Goal: Task Accomplishment & Management: Manage account settings

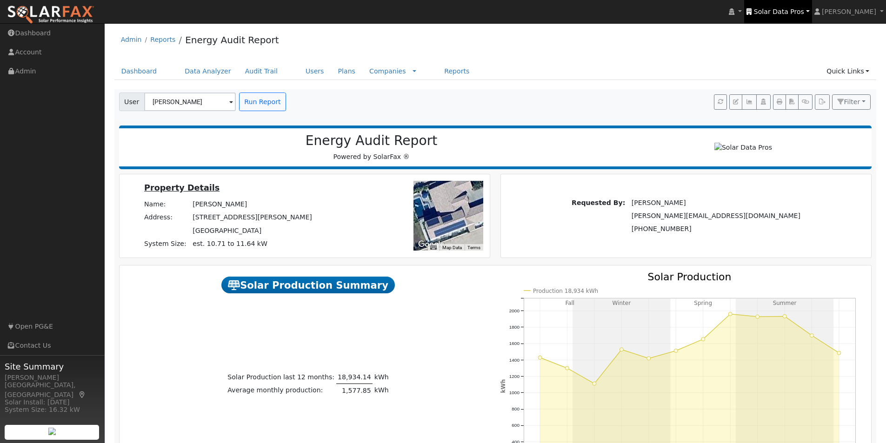
click at [775, 11] on span "Solar Data Pros" at bounding box center [779, 11] width 50 height 7
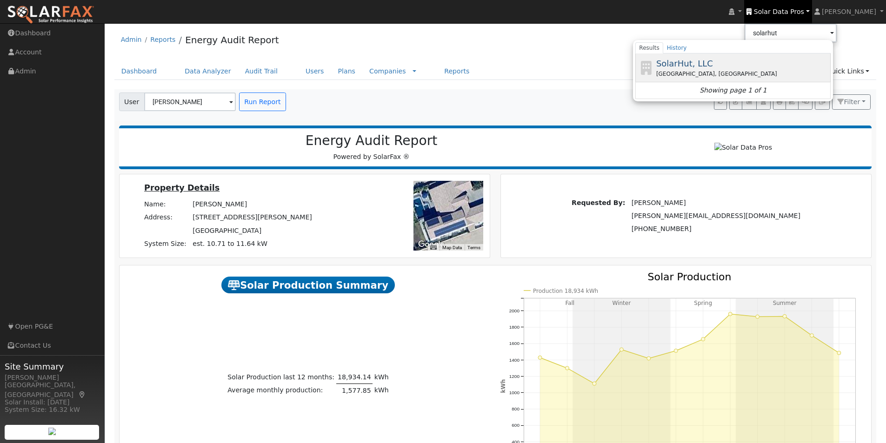
click at [702, 64] on span "SolarHut, LLC" at bounding box center [684, 64] width 57 height 10
type input "SolarHut, LLC"
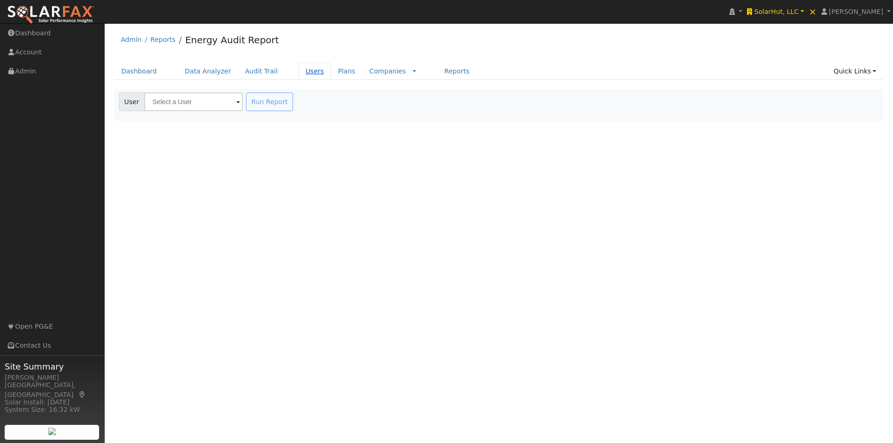
click at [299, 71] on link "Users" at bounding box center [315, 71] width 33 height 17
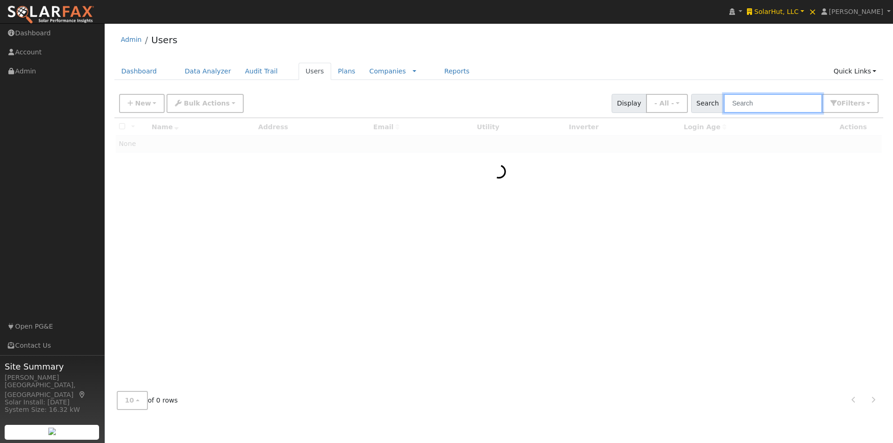
click at [784, 106] on input "text" at bounding box center [773, 103] width 99 height 19
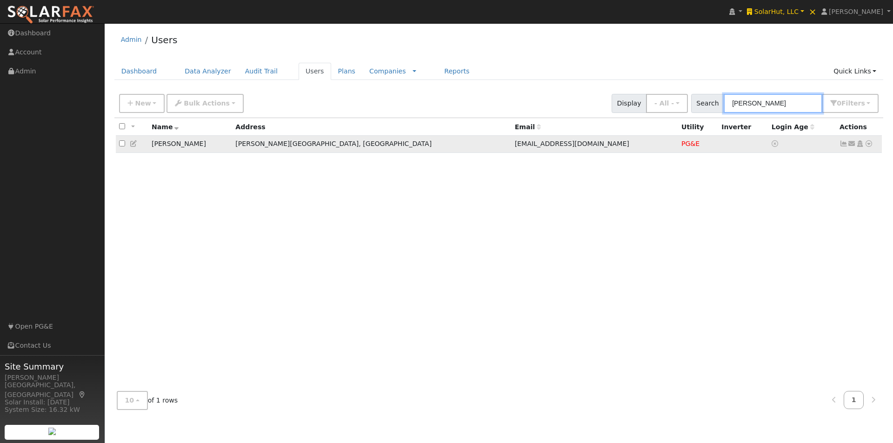
type input "dave"
click at [844, 144] on icon at bounding box center [844, 144] width 8 height 7
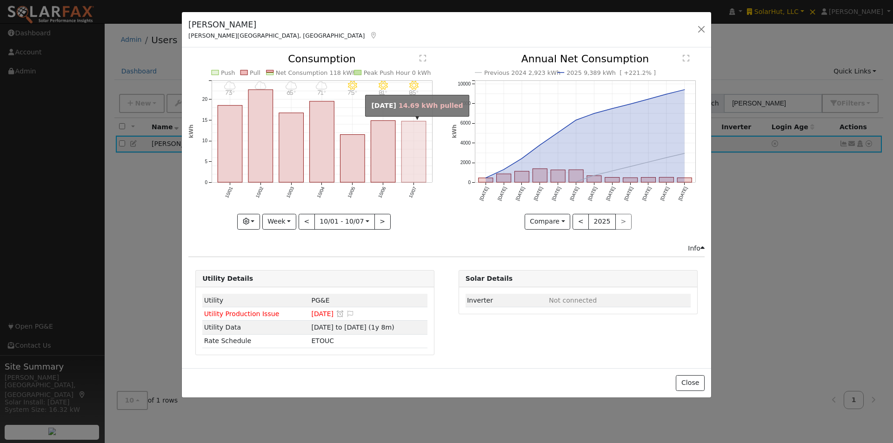
click at [412, 159] on rect "onclick=""" at bounding box center [414, 151] width 25 height 61
type input "2025-10-07"
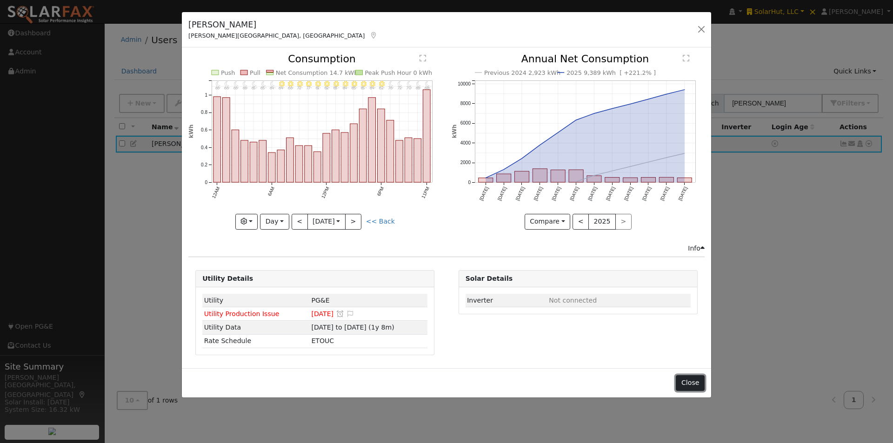
click at [697, 379] on button "Close" at bounding box center [690, 383] width 28 height 16
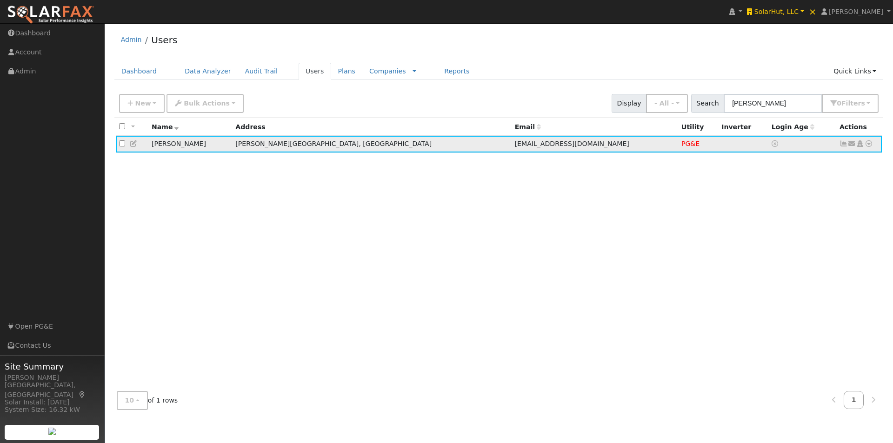
click at [871, 147] on icon at bounding box center [869, 144] width 8 height 7
drag, startPoint x: 833, startPoint y: 161, endPoint x: 783, endPoint y: 159, distance: 50.7
click at [833, 161] on link "Data Analyzer" at bounding box center [838, 160] width 67 height 13
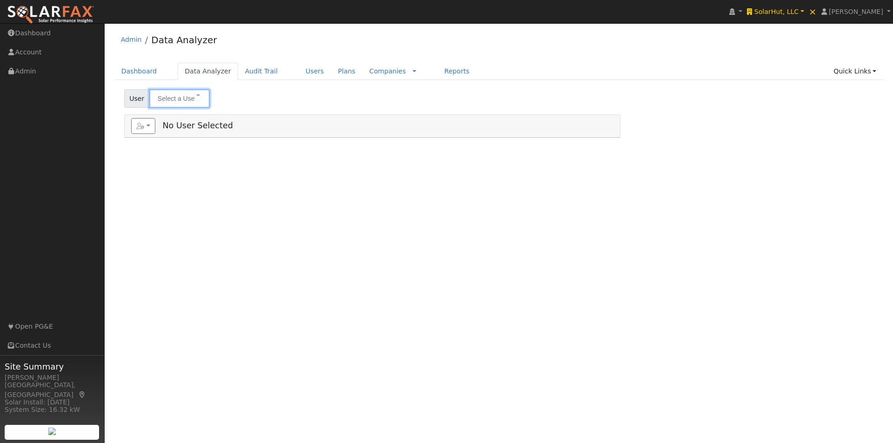
type input "[PERSON_NAME]"
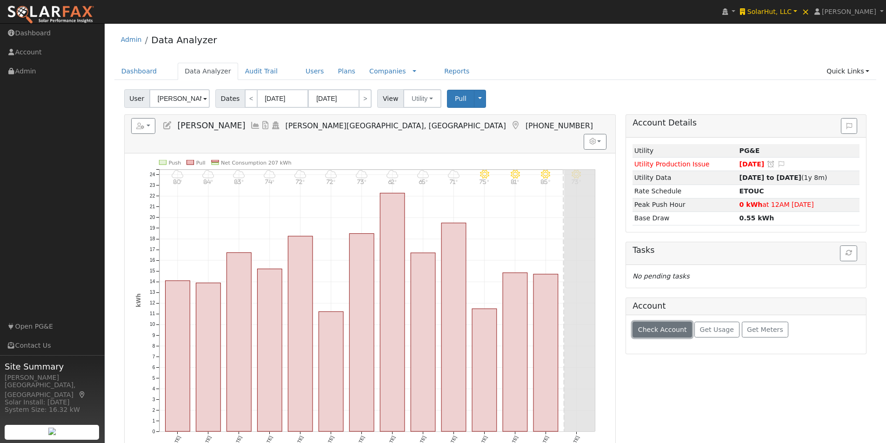
click at [663, 325] on button "Check Account" at bounding box center [663, 330] width 60 height 16
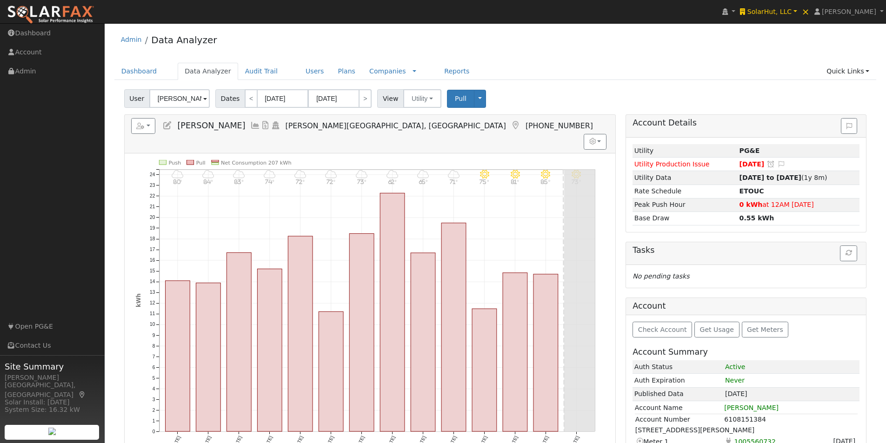
click at [250, 125] on icon at bounding box center [255, 125] width 10 height 8
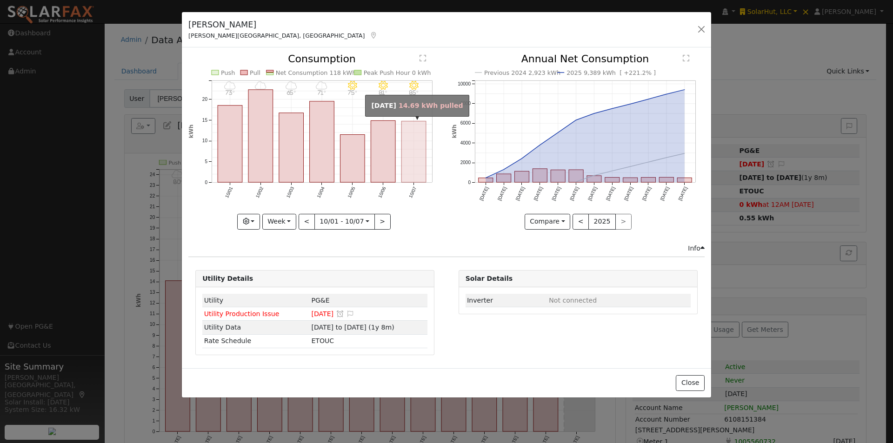
click at [407, 151] on rect "onclick=""" at bounding box center [414, 151] width 25 height 61
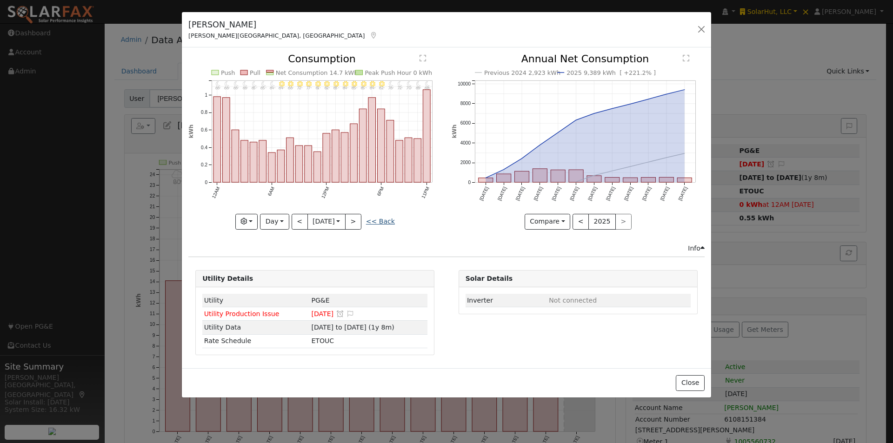
click at [387, 221] on link "<< Back" at bounding box center [380, 221] width 29 height 7
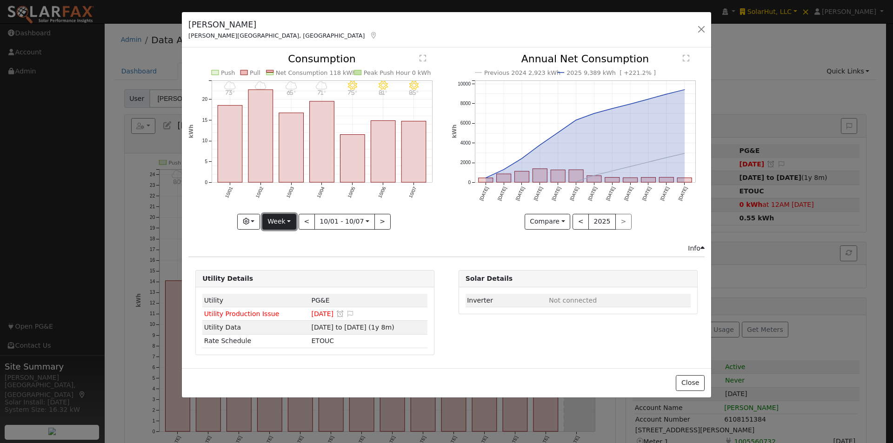
click at [284, 221] on button "Week" at bounding box center [279, 222] width 34 height 16
click at [289, 281] on link "Year" at bounding box center [295, 280] width 65 height 13
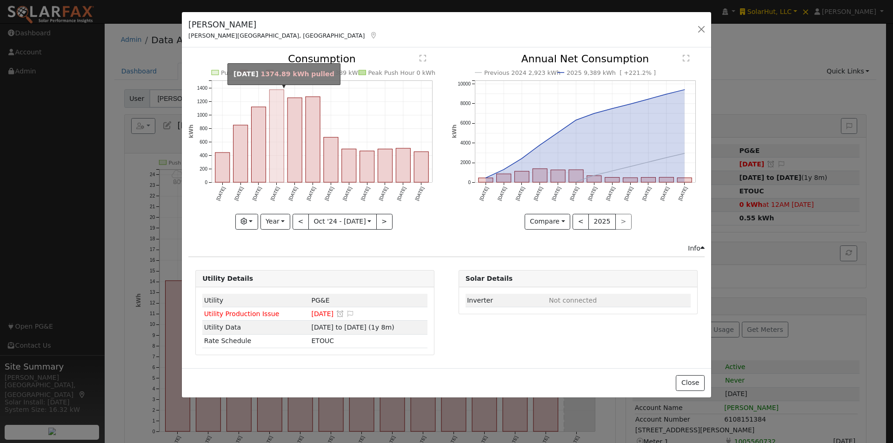
click at [275, 144] on rect "onclick=""" at bounding box center [277, 136] width 14 height 93
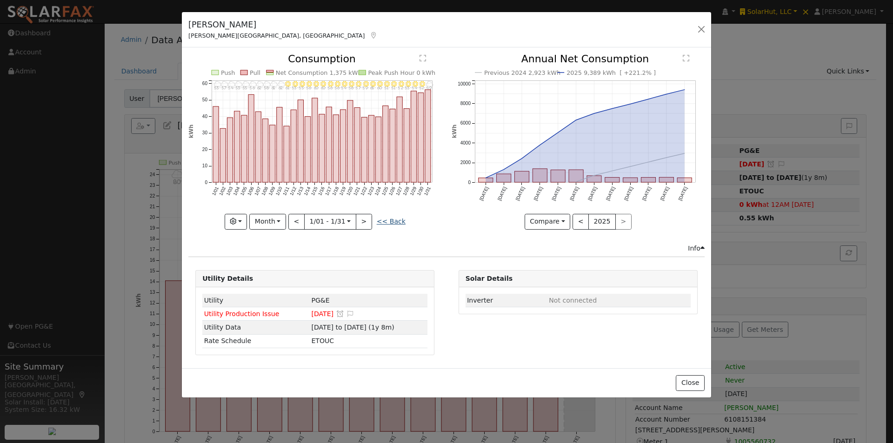
click at [392, 220] on link "<< Back" at bounding box center [391, 221] width 29 height 7
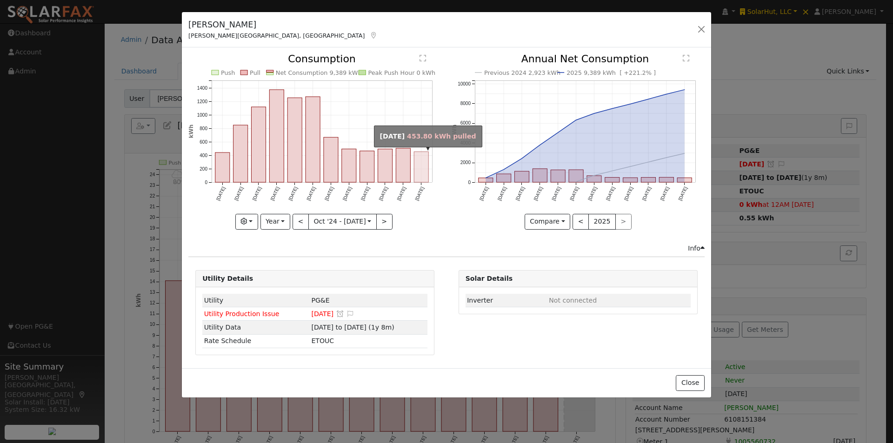
click at [417, 167] on rect "onclick=""" at bounding box center [422, 167] width 14 height 31
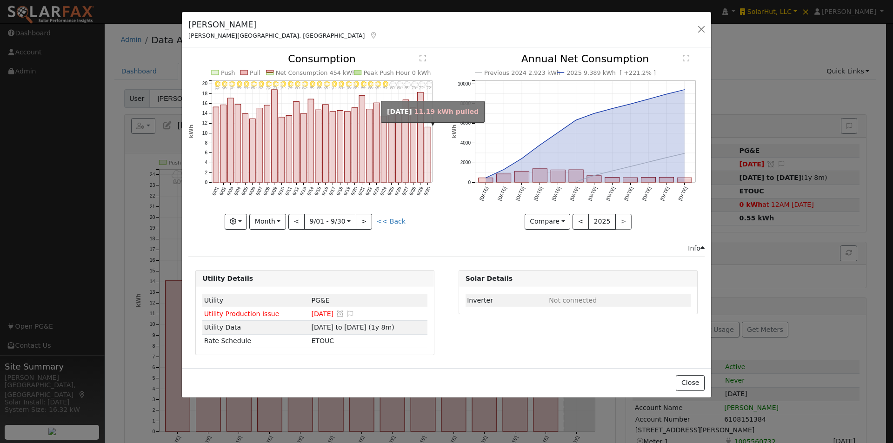
drag, startPoint x: 431, startPoint y: 164, endPoint x: 426, endPoint y: 166, distance: 4.9
click at [430, 164] on rect "onclick=""" at bounding box center [428, 154] width 6 height 55
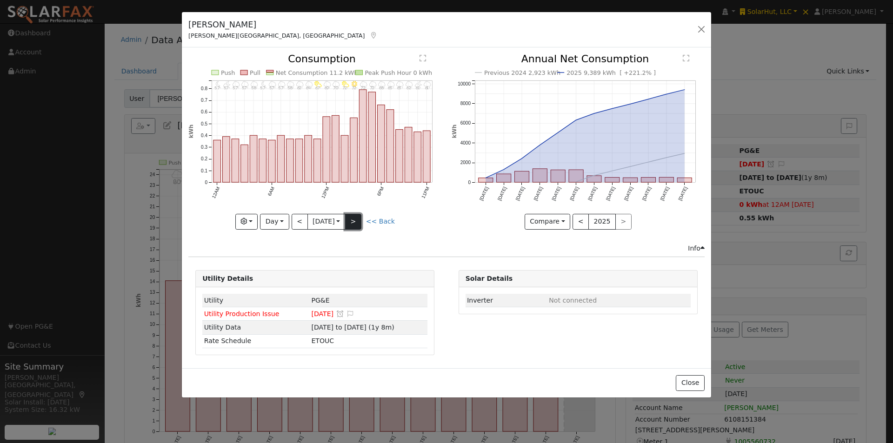
click at [356, 218] on button ">" at bounding box center [353, 222] width 16 height 16
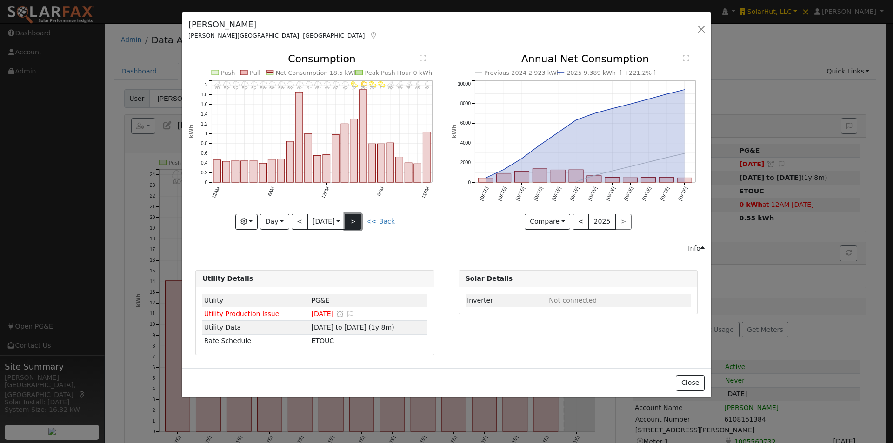
click at [358, 217] on button ">" at bounding box center [353, 222] width 16 height 16
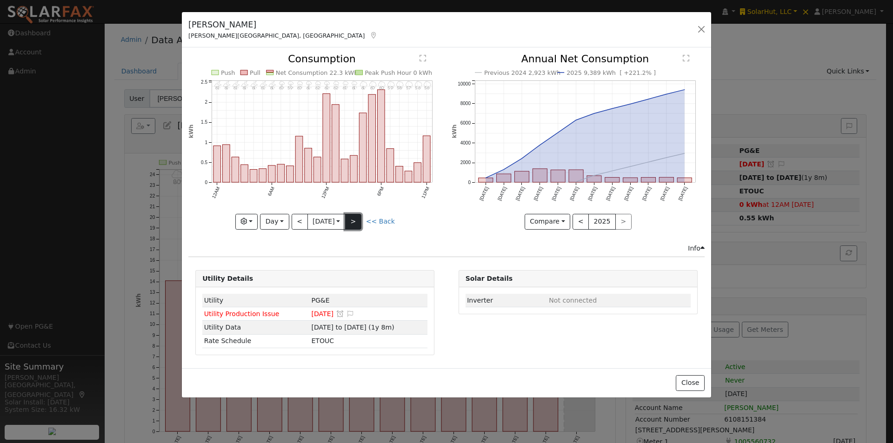
click at [358, 217] on button ">" at bounding box center [353, 222] width 16 height 16
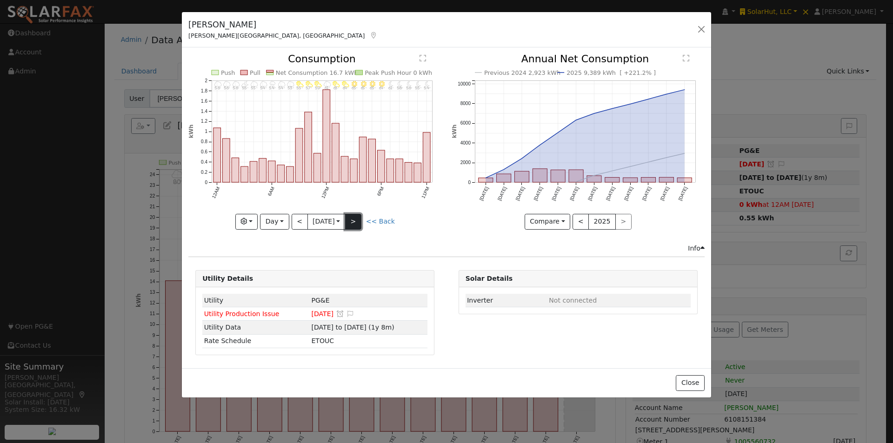
click at [358, 217] on button ">" at bounding box center [353, 222] width 16 height 16
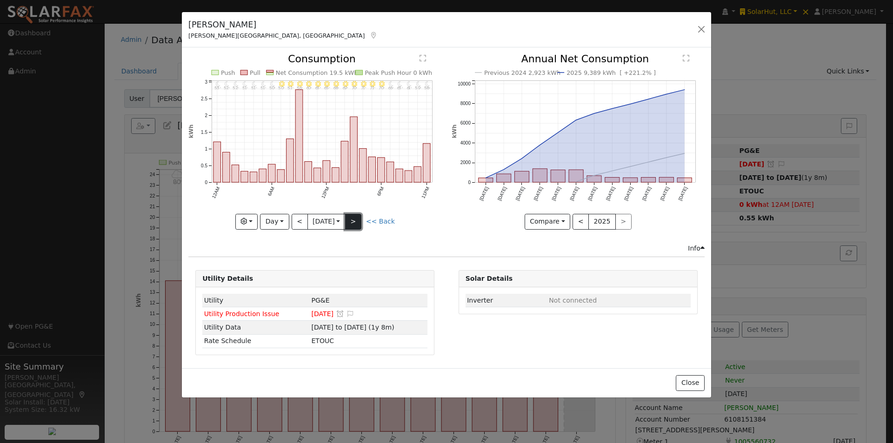
click at [358, 217] on button ">" at bounding box center [353, 222] width 16 height 16
type input "2025-10-05"
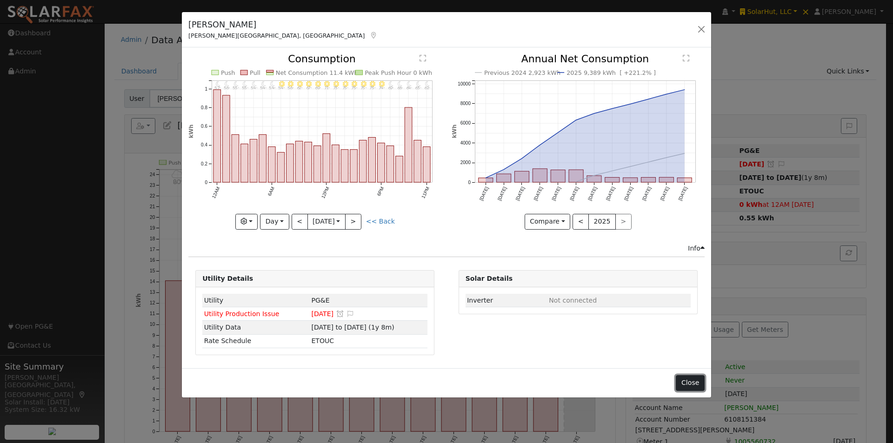
click at [692, 379] on button "Close" at bounding box center [690, 383] width 28 height 16
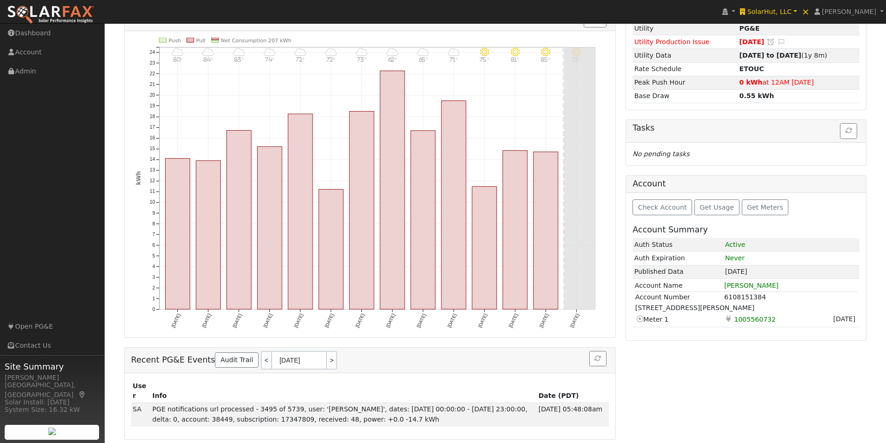
scroll to position [177, 0]
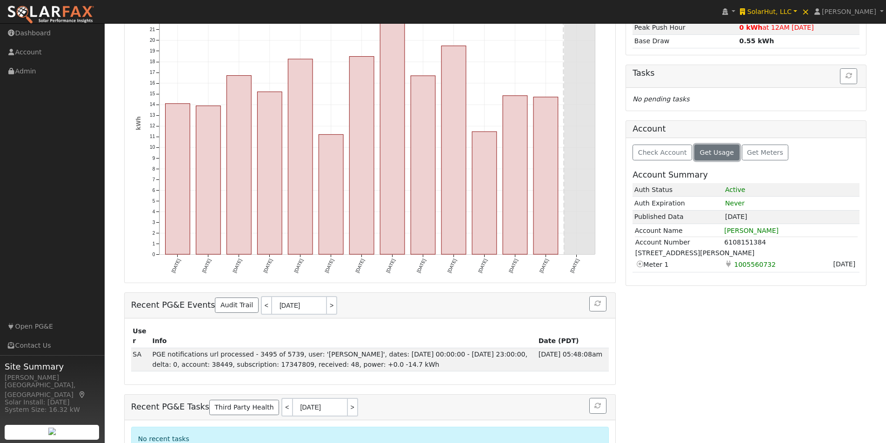
click at [719, 153] on span "Get Usage" at bounding box center [717, 152] width 34 height 7
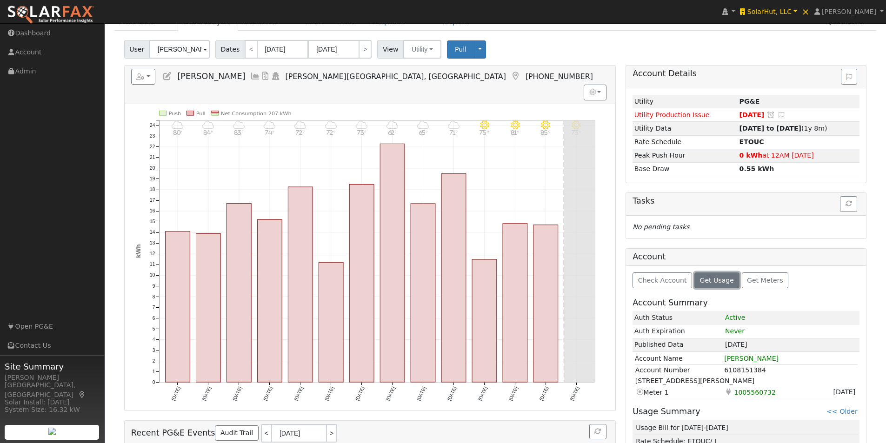
scroll to position [49, 0]
click at [250, 75] on icon at bounding box center [255, 77] width 10 height 8
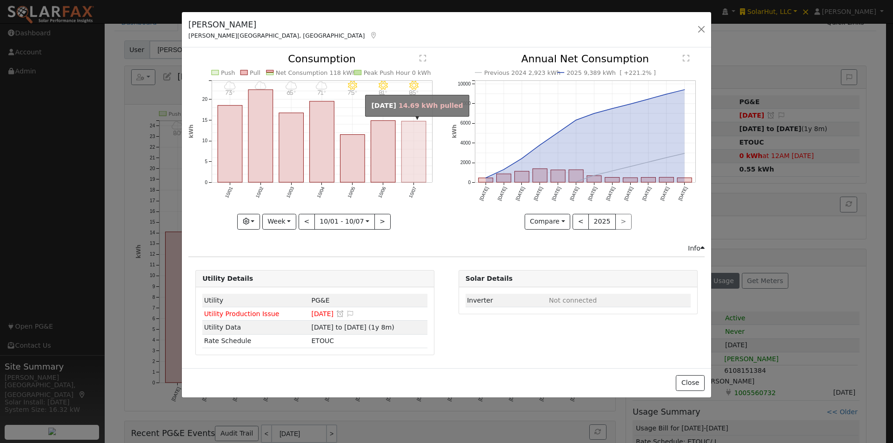
click at [415, 148] on rect "onclick=""" at bounding box center [414, 151] width 25 height 61
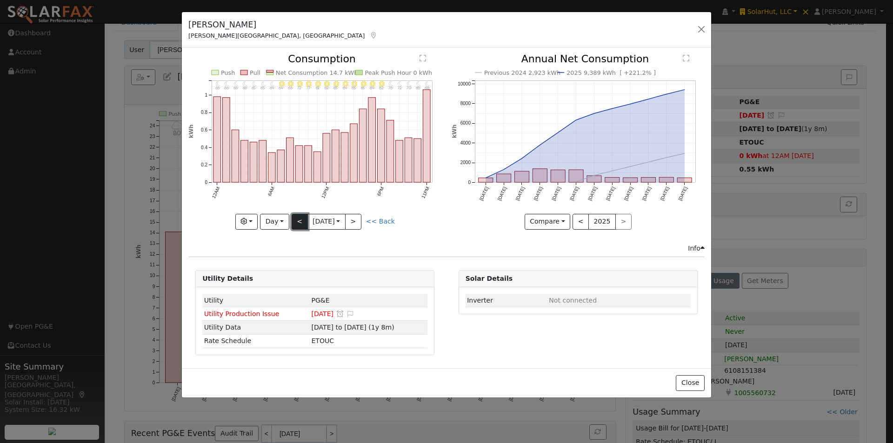
click at [295, 221] on button "<" at bounding box center [300, 222] width 16 height 16
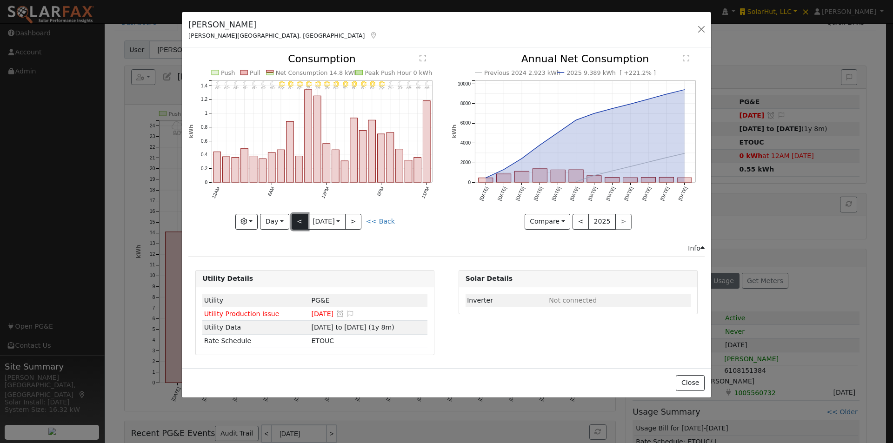
click at [296, 217] on button "<" at bounding box center [300, 222] width 16 height 16
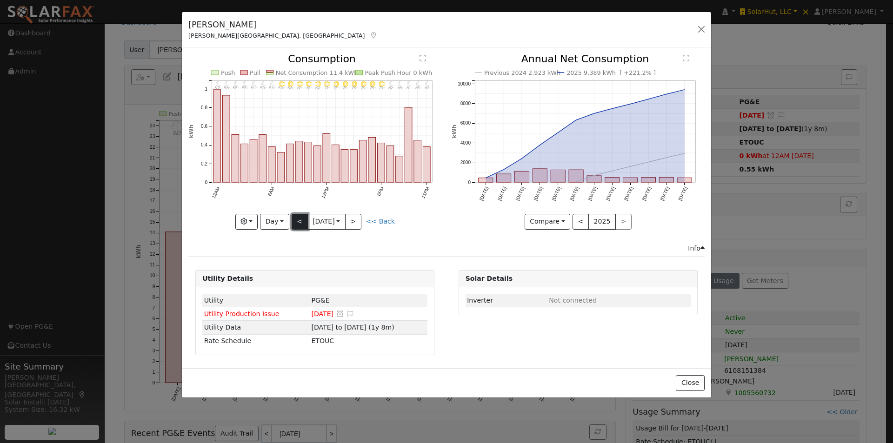
click at [296, 217] on button "<" at bounding box center [300, 222] width 16 height 16
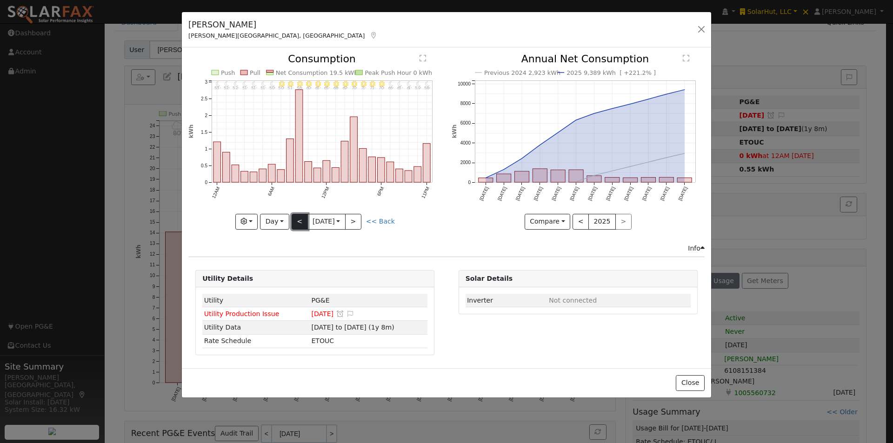
click at [296, 217] on button "<" at bounding box center [300, 222] width 16 height 16
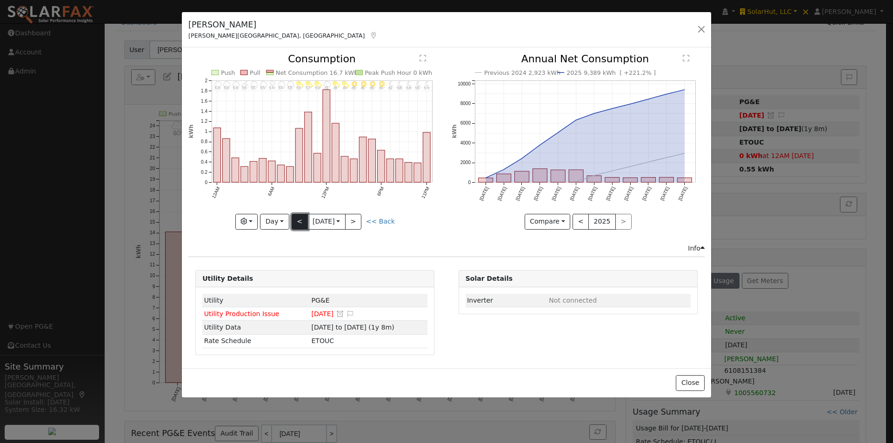
click at [296, 217] on button "<" at bounding box center [300, 222] width 16 height 16
type input "2025-10-02"
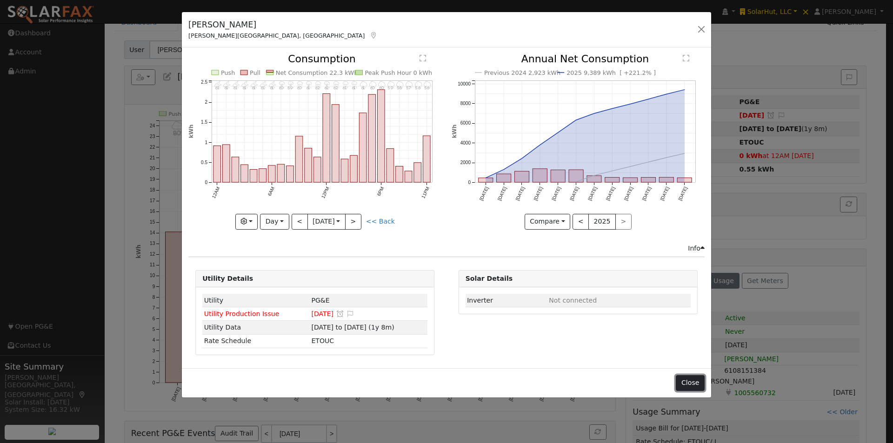
click at [701, 382] on button "Close" at bounding box center [690, 383] width 28 height 16
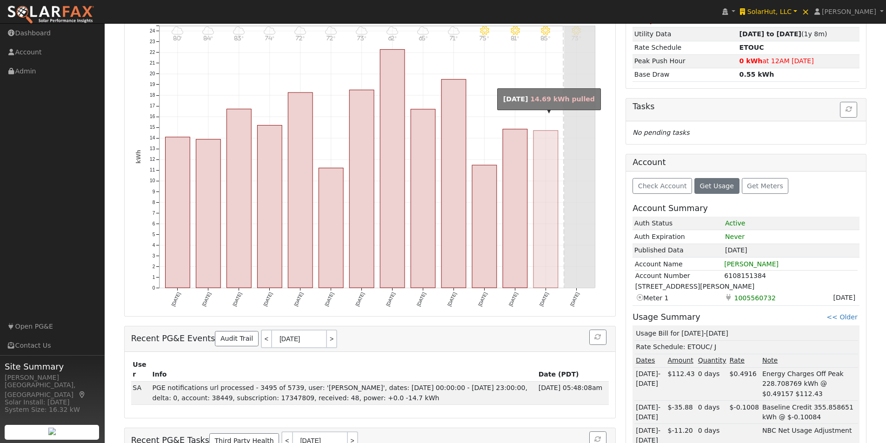
scroll to position [143, 0]
click at [543, 195] on rect "onclick=""" at bounding box center [546, 209] width 25 height 157
type input "10/07/2025"
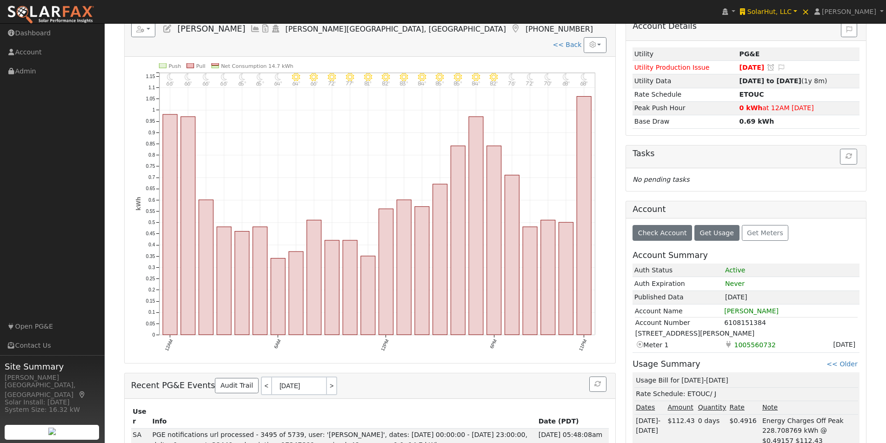
scroll to position [0, 0]
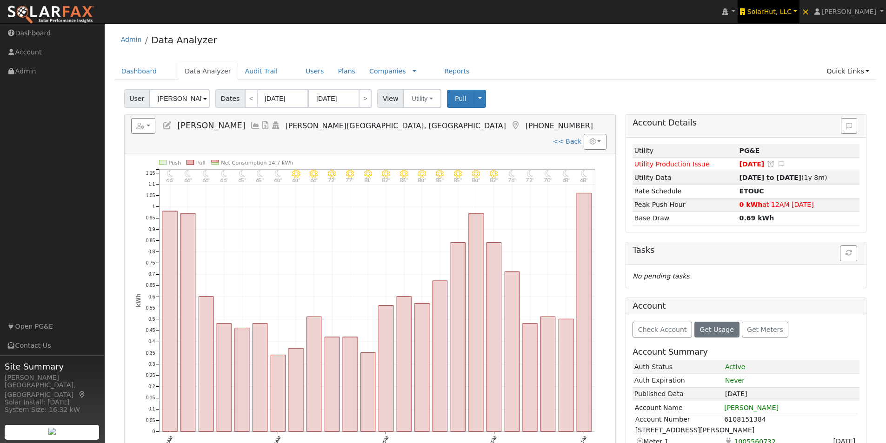
click at [785, 12] on span "SolarHut, LLC" at bounding box center [770, 11] width 44 height 7
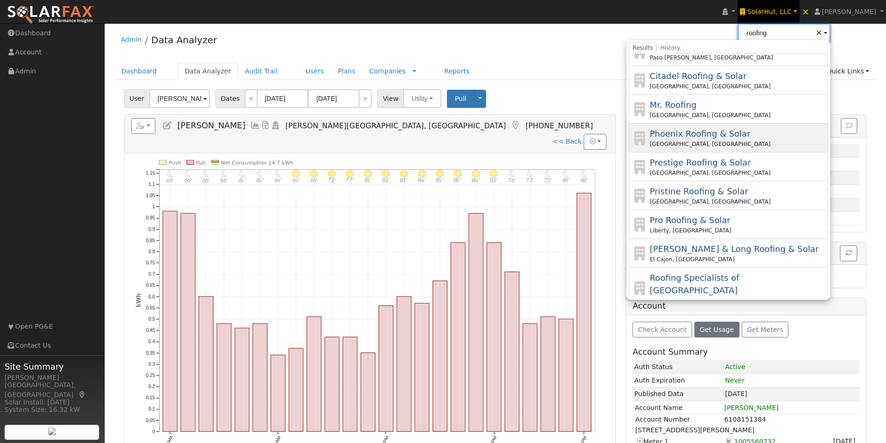
scroll to position [67, 0]
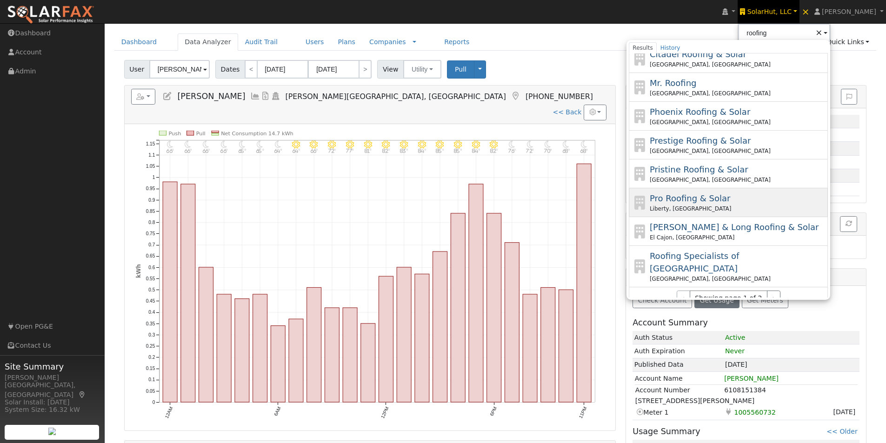
click at [707, 197] on span "Pro Roofing & Solar" at bounding box center [690, 199] width 81 height 10
type input "Pro Roofing & Solar"
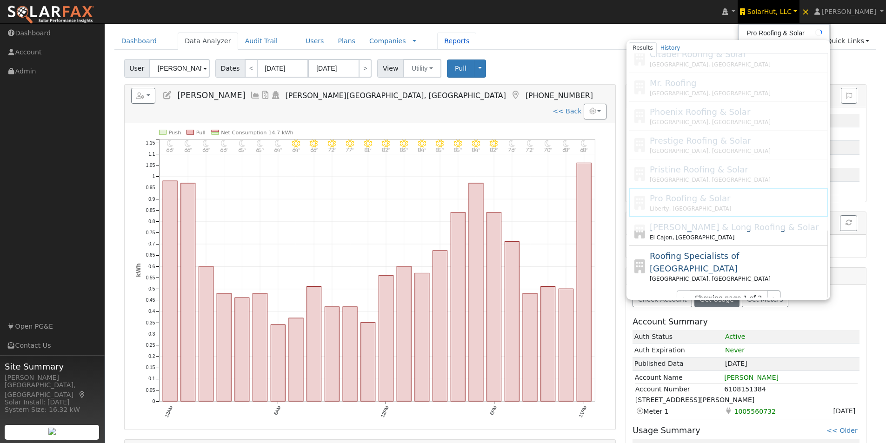
scroll to position [31, 0]
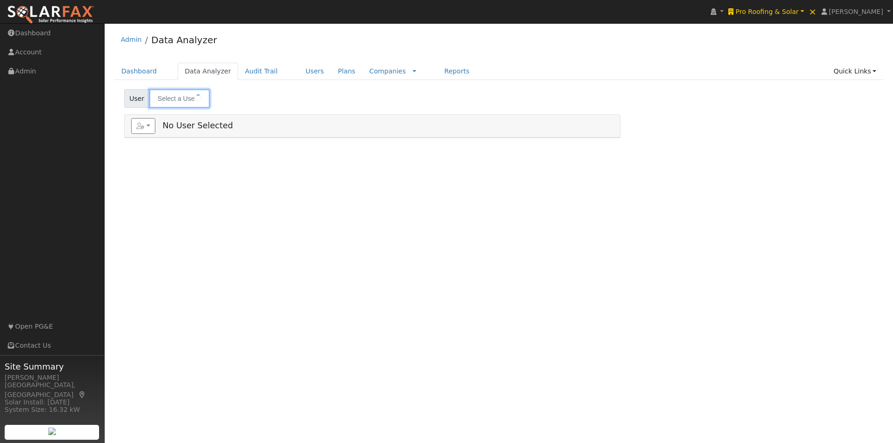
type input "[PERSON_NAME]"
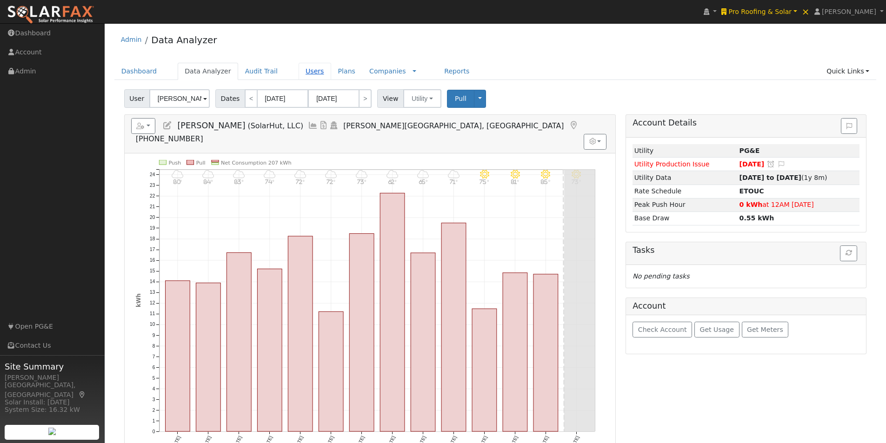
click at [299, 74] on link "Users" at bounding box center [315, 71] width 33 height 17
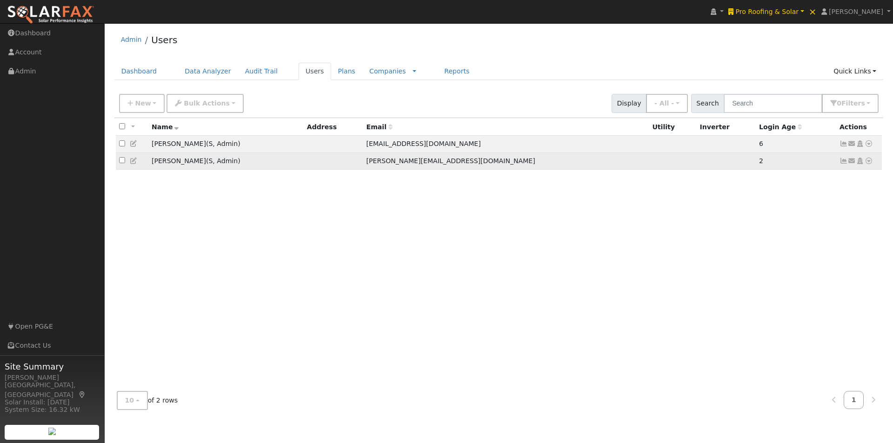
click at [134, 163] on icon at bounding box center [134, 161] width 8 height 7
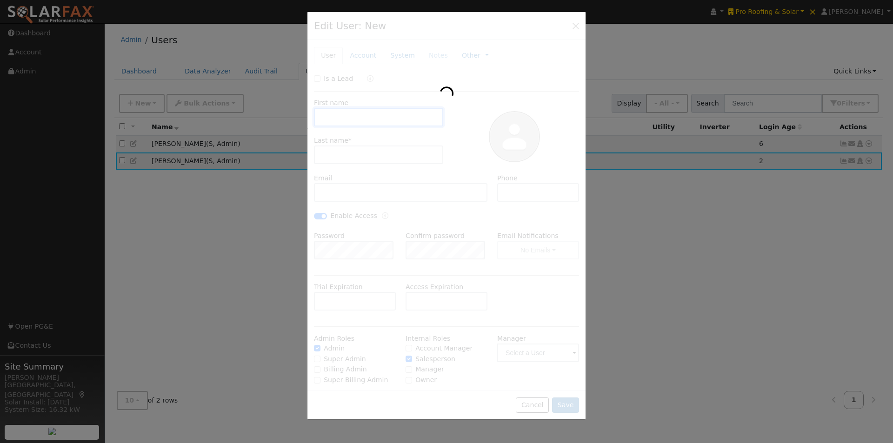
type input "Sal"
type input "Cannova"
type input "sal@strategicbrandskc.com"
checkbox input "true"
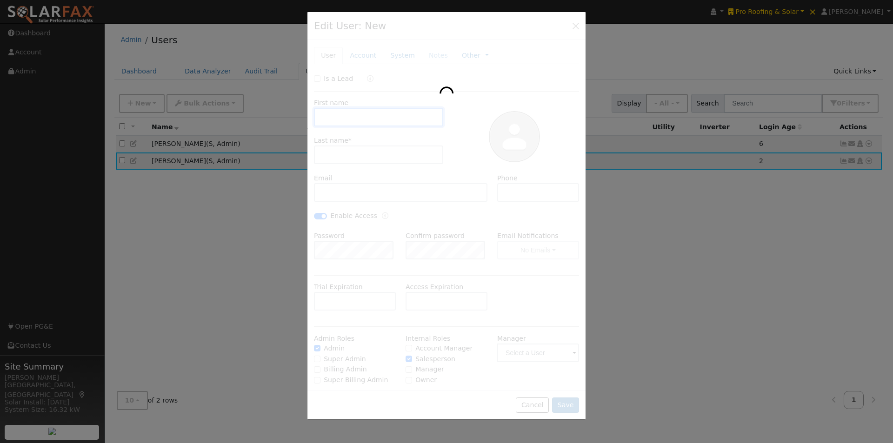
checkbox input "true"
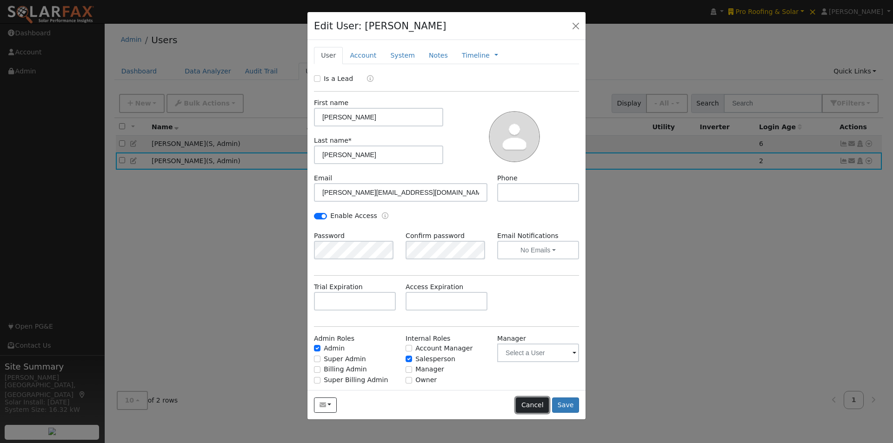
drag, startPoint x: 539, startPoint y: 407, endPoint x: 485, endPoint y: 328, distance: 95.8
click at [539, 406] on button "Cancel" at bounding box center [532, 406] width 33 height 16
checkbox input "false"
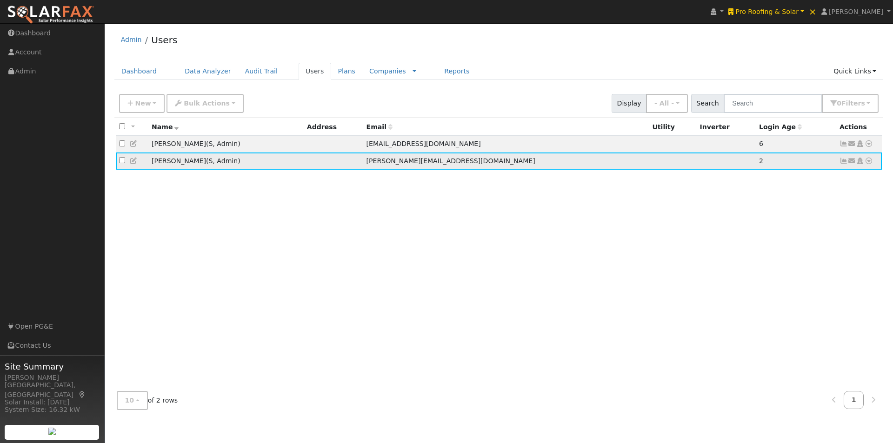
click at [134, 162] on icon at bounding box center [134, 161] width 8 height 7
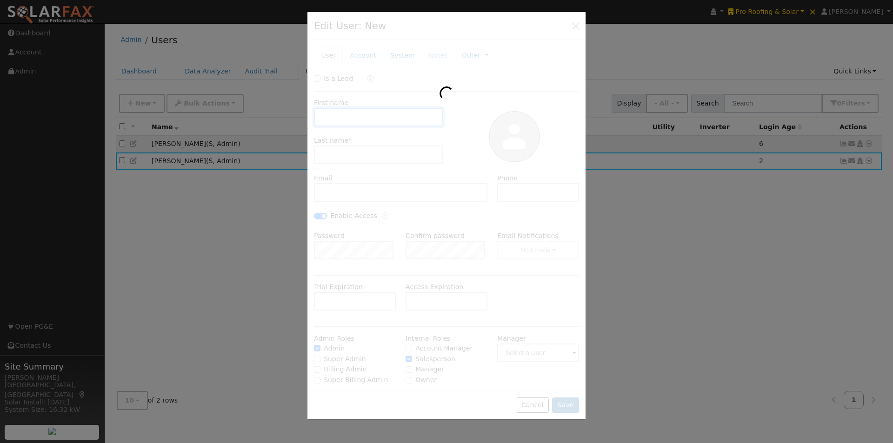
type input "Sal"
type input "Cannova"
type input "sal@strategicbrandskc.com"
checkbox input "true"
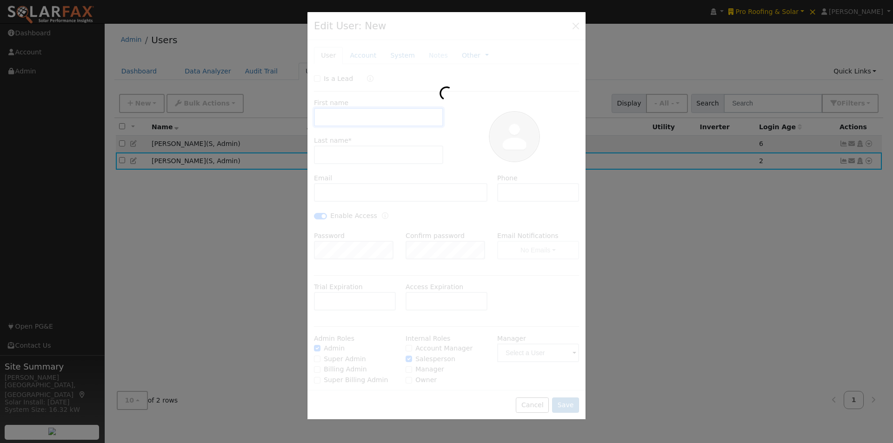
checkbox input "true"
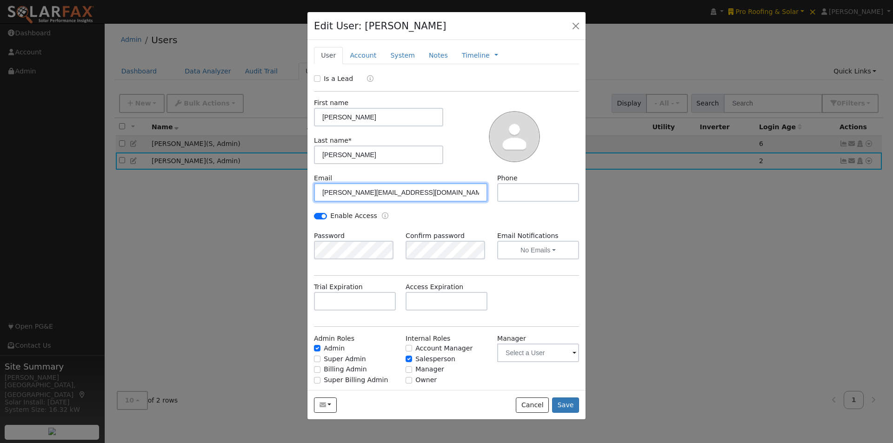
drag, startPoint x: 428, startPoint y: 189, endPoint x: 305, endPoint y: 191, distance: 122.4
click at [288, 191] on div "Edit User: Sal Cannova Default Account Default Account Primary Account New Acco…" at bounding box center [446, 221] width 893 height 443
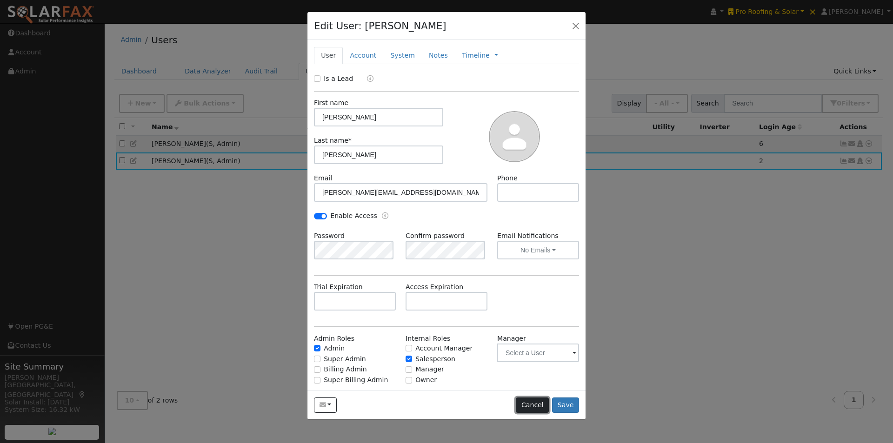
click at [540, 407] on button "Cancel" at bounding box center [532, 406] width 33 height 16
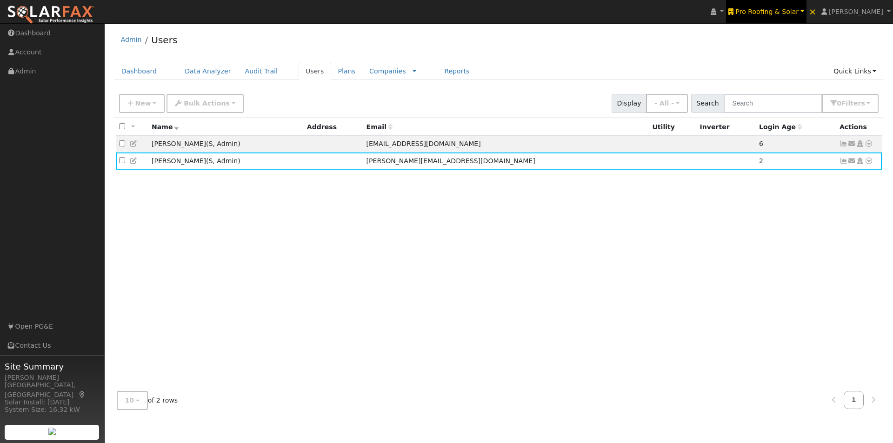
click at [777, 10] on span "Pro Roofing & Solar" at bounding box center [767, 11] width 63 height 7
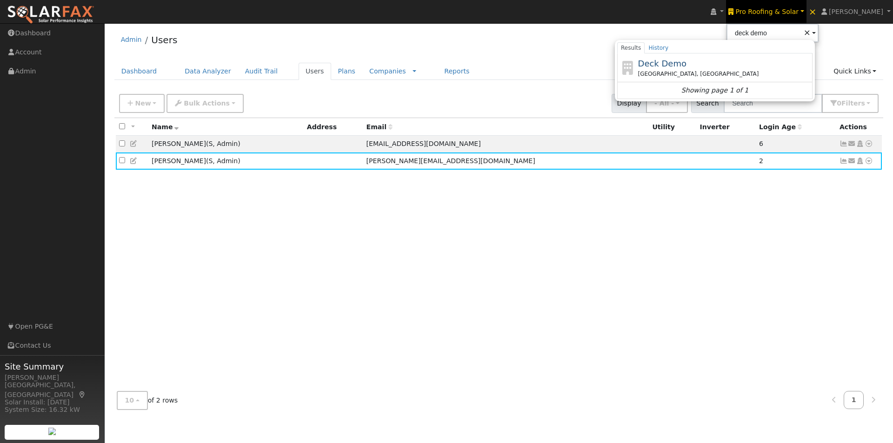
click at [687, 65] on span "Deck Demo" at bounding box center [662, 64] width 48 height 10
type input "Deck Demo"
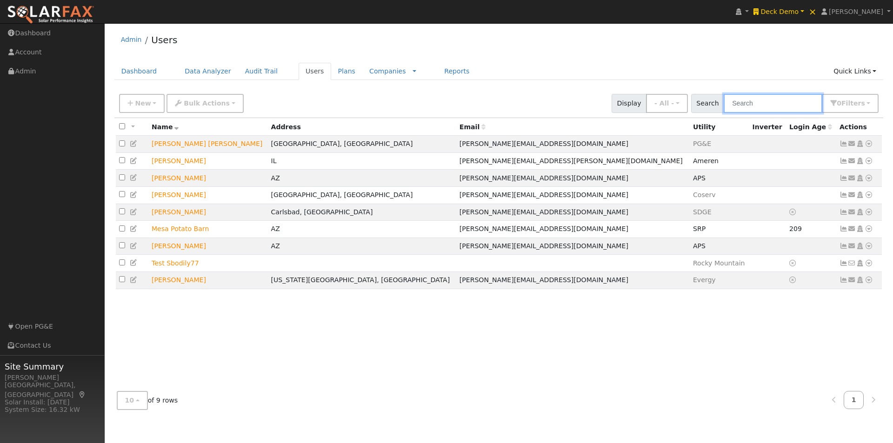
click at [750, 103] on input "text" at bounding box center [773, 103] width 99 height 19
paste input "[PERSON_NAME]"
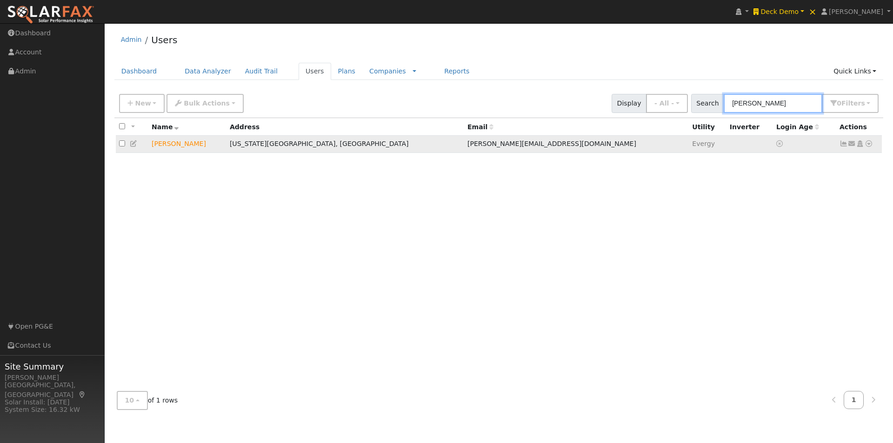
type input "[PERSON_NAME]"
click at [843, 146] on icon at bounding box center [844, 144] width 8 height 7
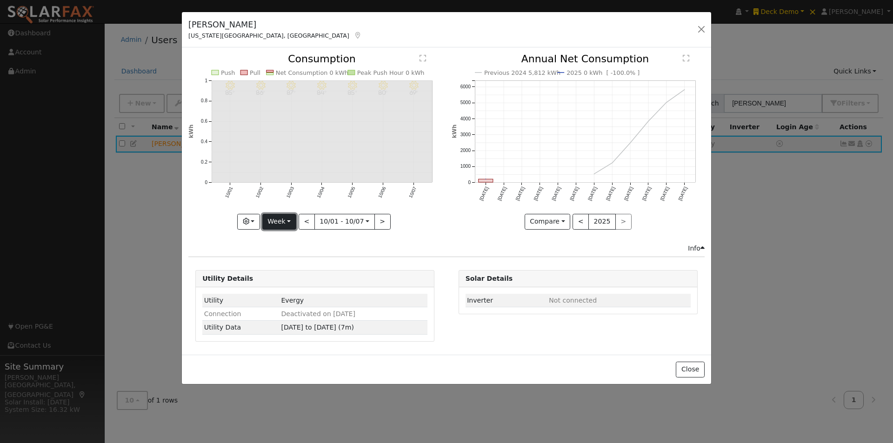
click at [282, 217] on button "Week" at bounding box center [279, 222] width 34 height 16
drag, startPoint x: 287, startPoint y: 280, endPoint x: 291, endPoint y: 275, distance: 6.0
click at [287, 281] on link "Year" at bounding box center [295, 280] width 65 height 13
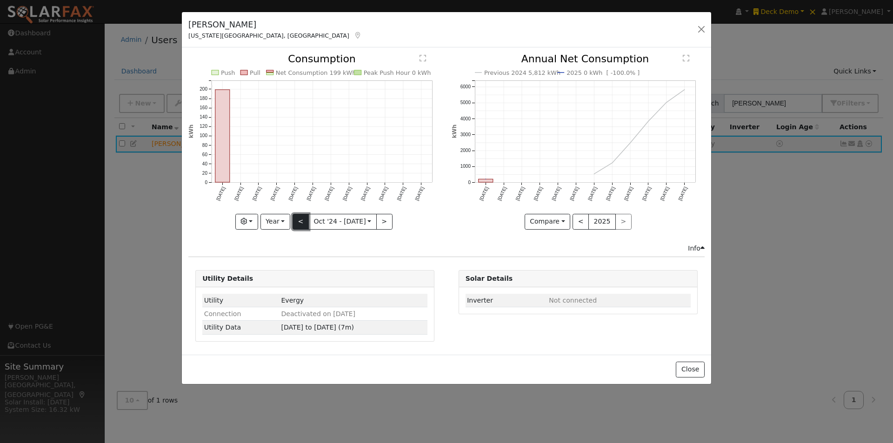
click at [303, 221] on button "<" at bounding box center [301, 222] width 16 height 16
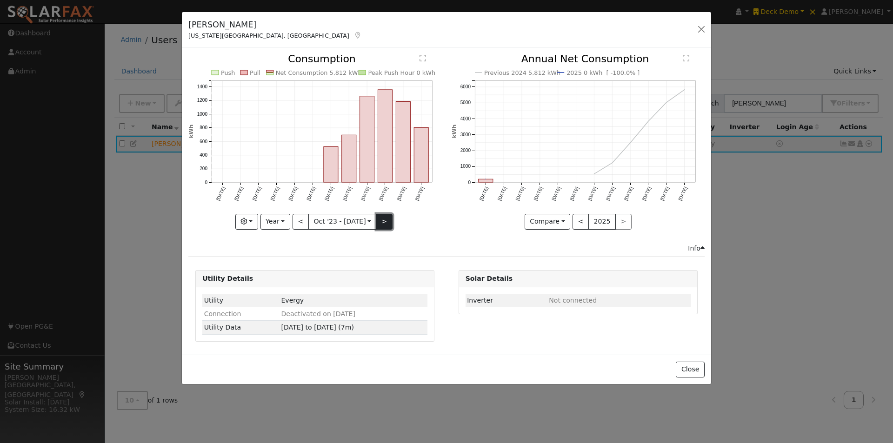
click at [382, 218] on button ">" at bounding box center [384, 222] width 16 height 16
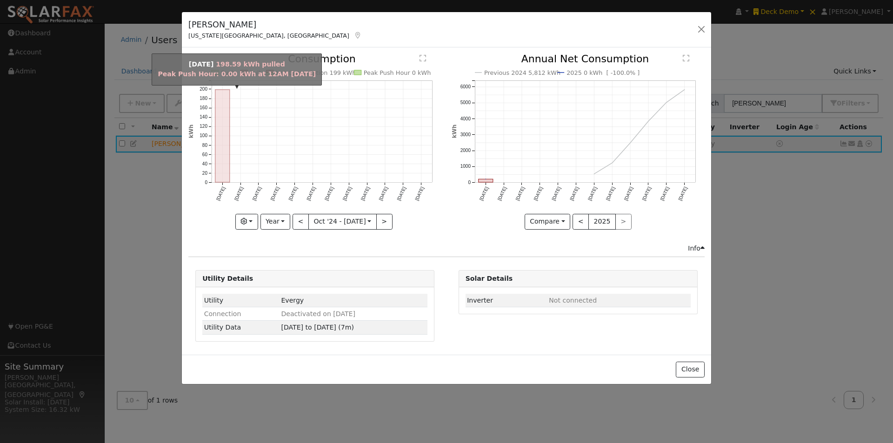
click at [221, 153] on rect "onclick=""" at bounding box center [222, 136] width 14 height 93
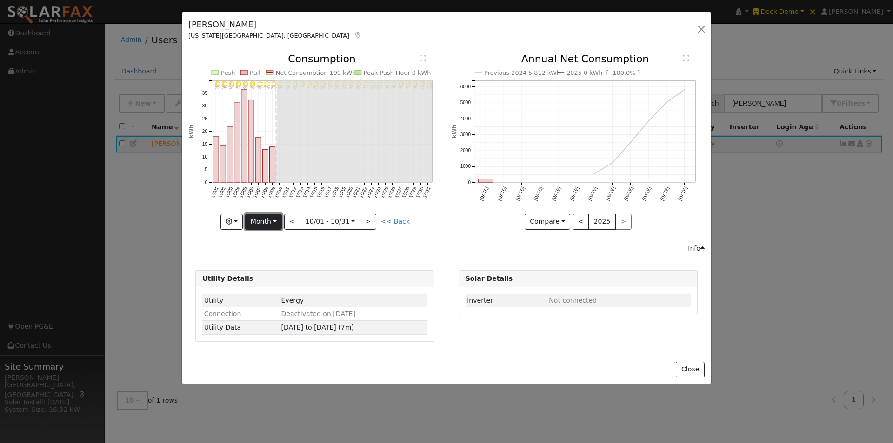
click at [268, 216] on button "Month" at bounding box center [263, 222] width 37 height 16
click at [272, 283] on link "Year" at bounding box center [278, 280] width 65 height 13
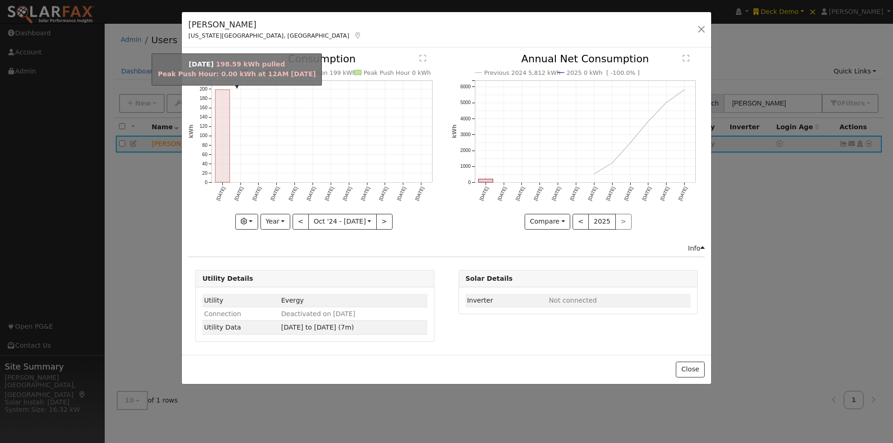
click at [223, 162] on rect "onclick=""" at bounding box center [222, 136] width 14 height 93
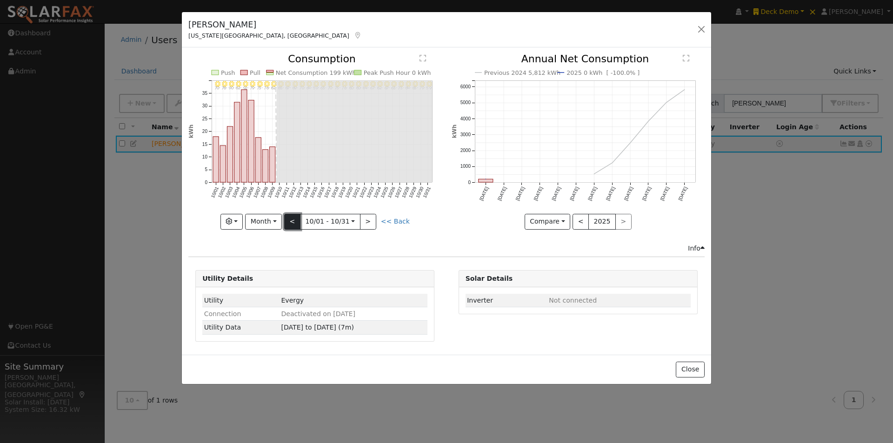
click at [296, 223] on button "<" at bounding box center [292, 222] width 16 height 16
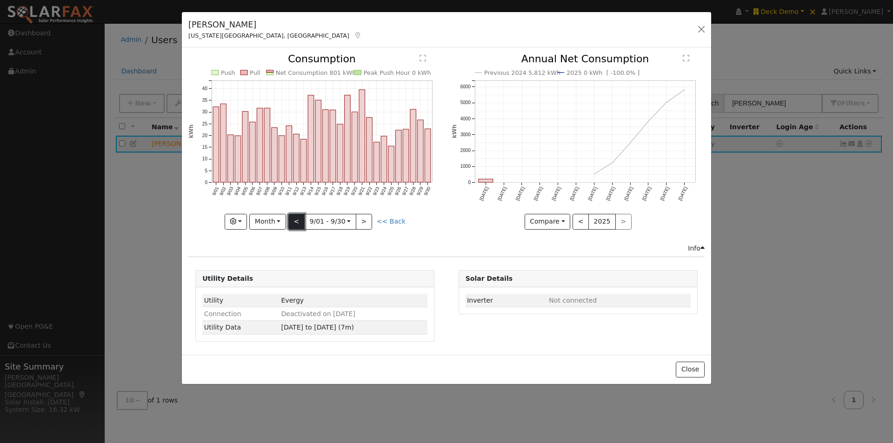
click at [296, 223] on button "<" at bounding box center [296, 222] width 16 height 16
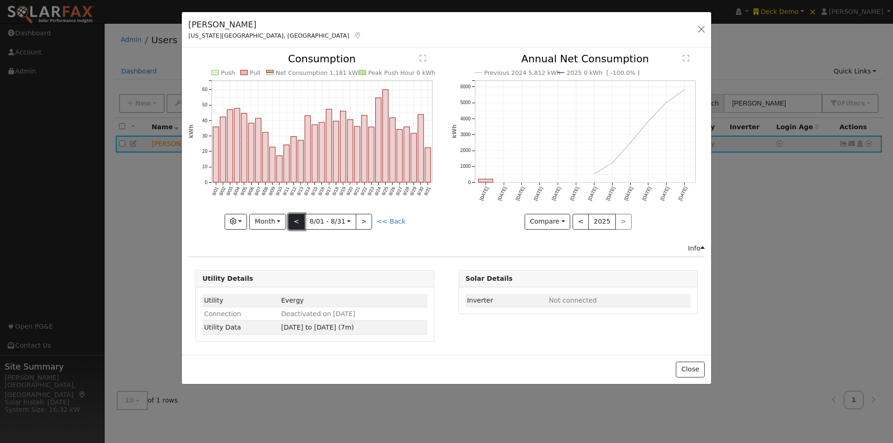
click at [296, 223] on button "<" at bounding box center [296, 222] width 16 height 16
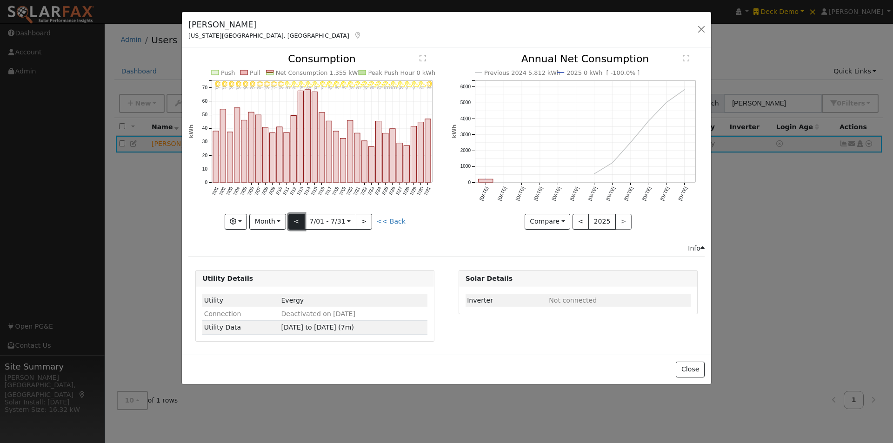
click at [296, 223] on button "<" at bounding box center [296, 222] width 16 height 16
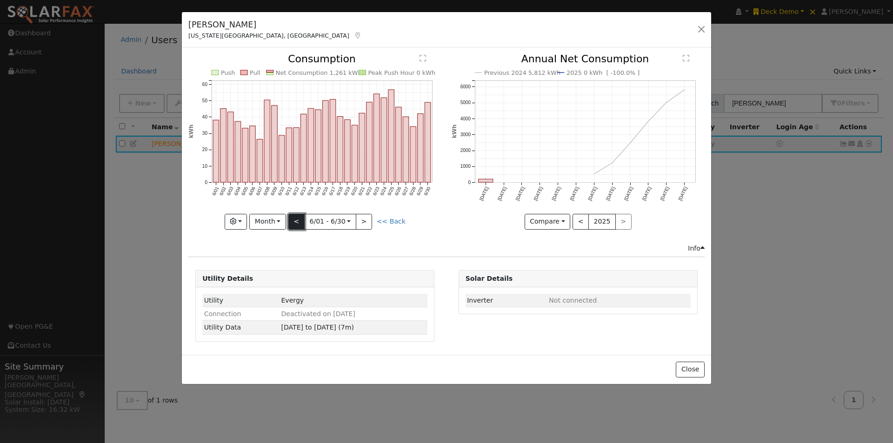
click at [296, 223] on button "<" at bounding box center [296, 222] width 16 height 16
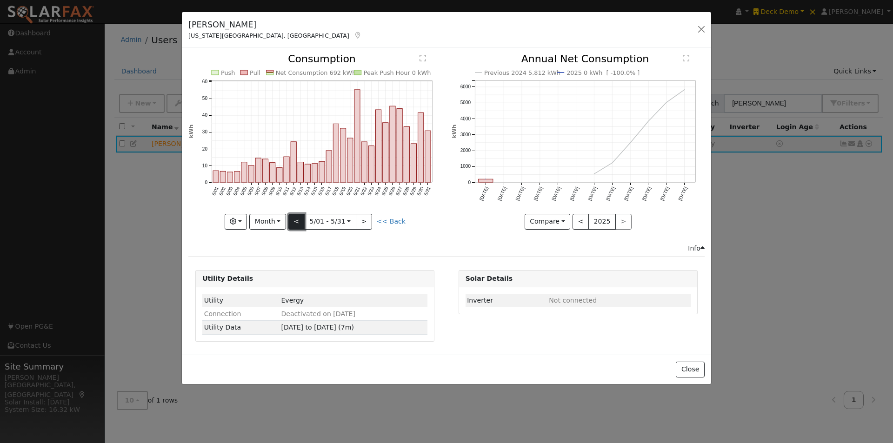
click at [296, 223] on button "<" at bounding box center [296, 222] width 16 height 16
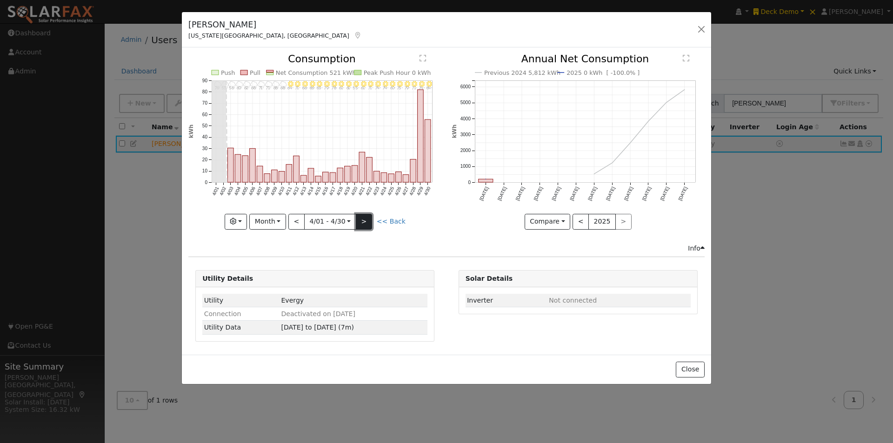
click at [362, 217] on button ">" at bounding box center [364, 222] width 16 height 16
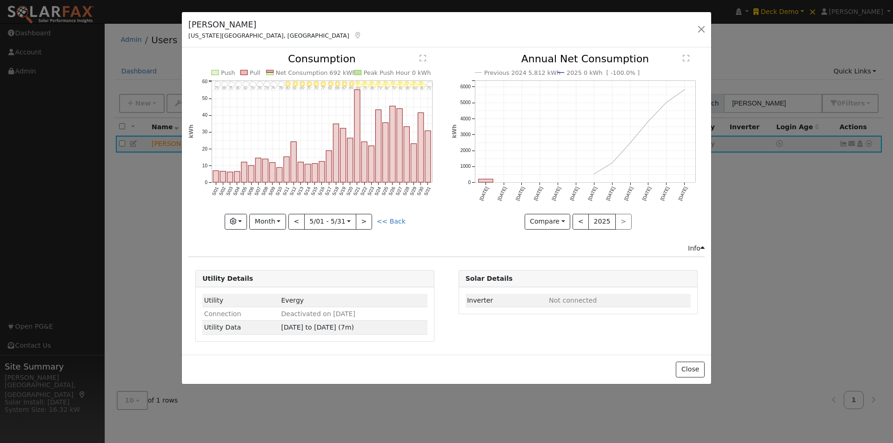
click at [363, 220] on div at bounding box center [314, 141] width 253 height 175
click at [364, 220] on button ">" at bounding box center [364, 222] width 16 height 16
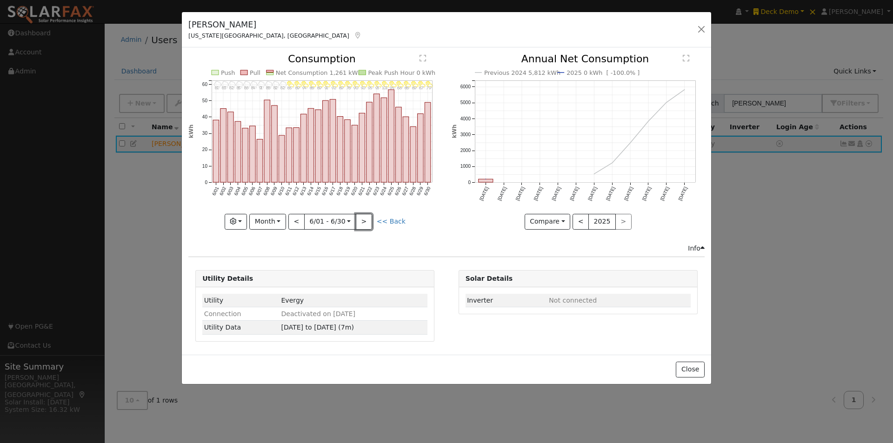
click at [366, 218] on button ">" at bounding box center [364, 222] width 16 height 16
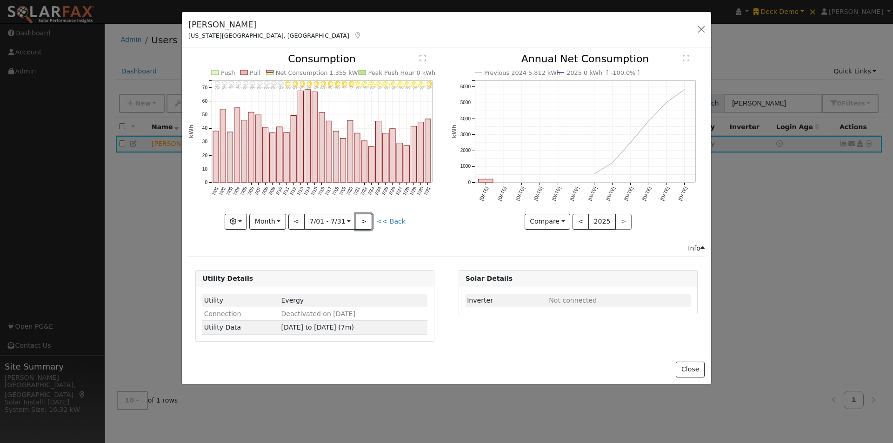
click at [365, 218] on button ">" at bounding box center [364, 222] width 16 height 16
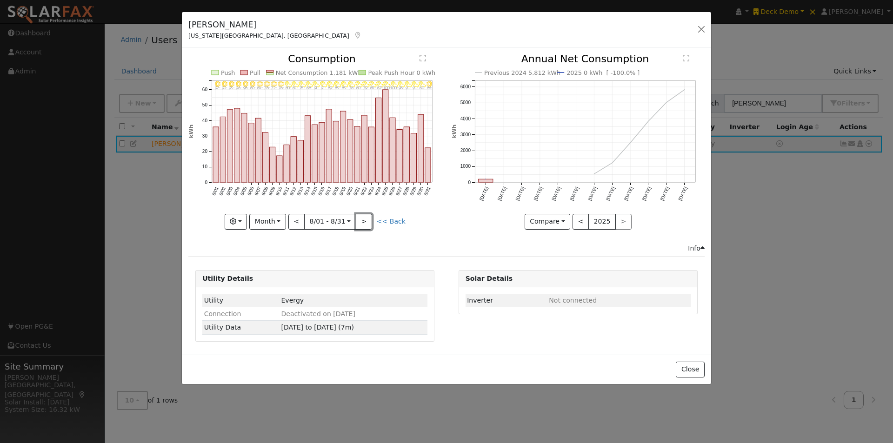
click at [366, 218] on button ">" at bounding box center [364, 222] width 16 height 16
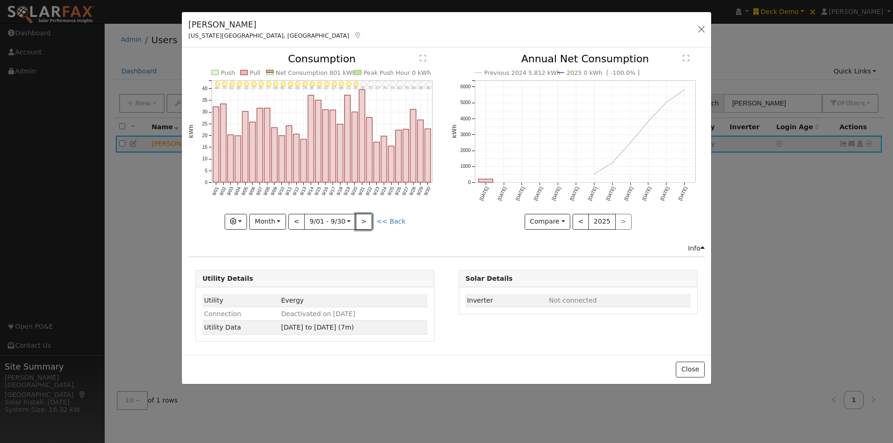
click at [366, 218] on button ">" at bounding box center [364, 222] width 16 height 16
type input "[DATE]"
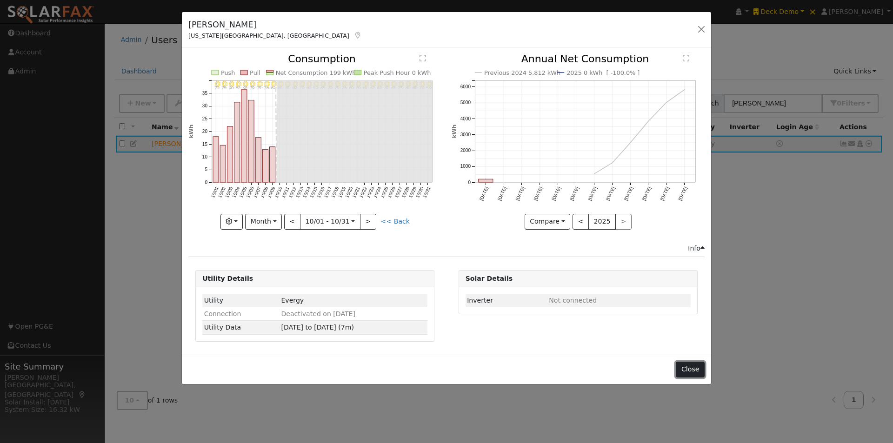
click at [683, 370] on button "Close" at bounding box center [690, 370] width 28 height 16
